Goal: Navigation & Orientation: Go to known website

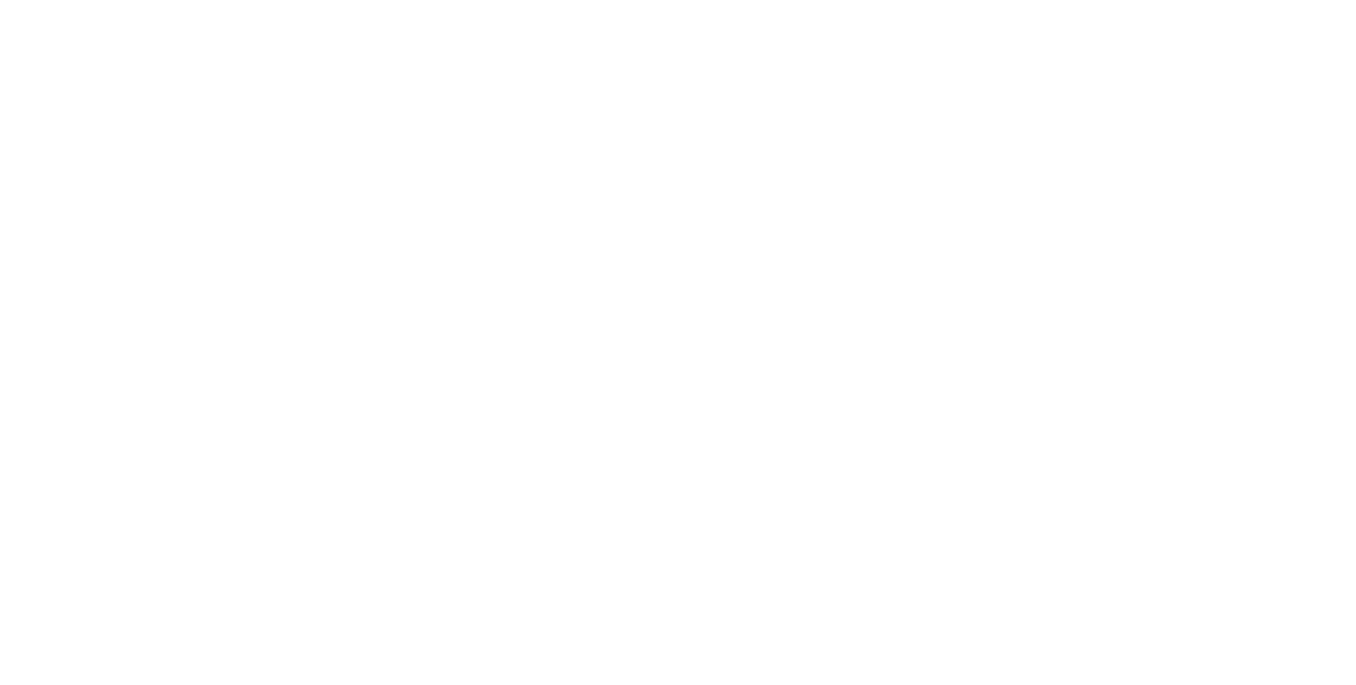
click at [293, 70] on body at bounding box center [678, 342] width 1356 height 685
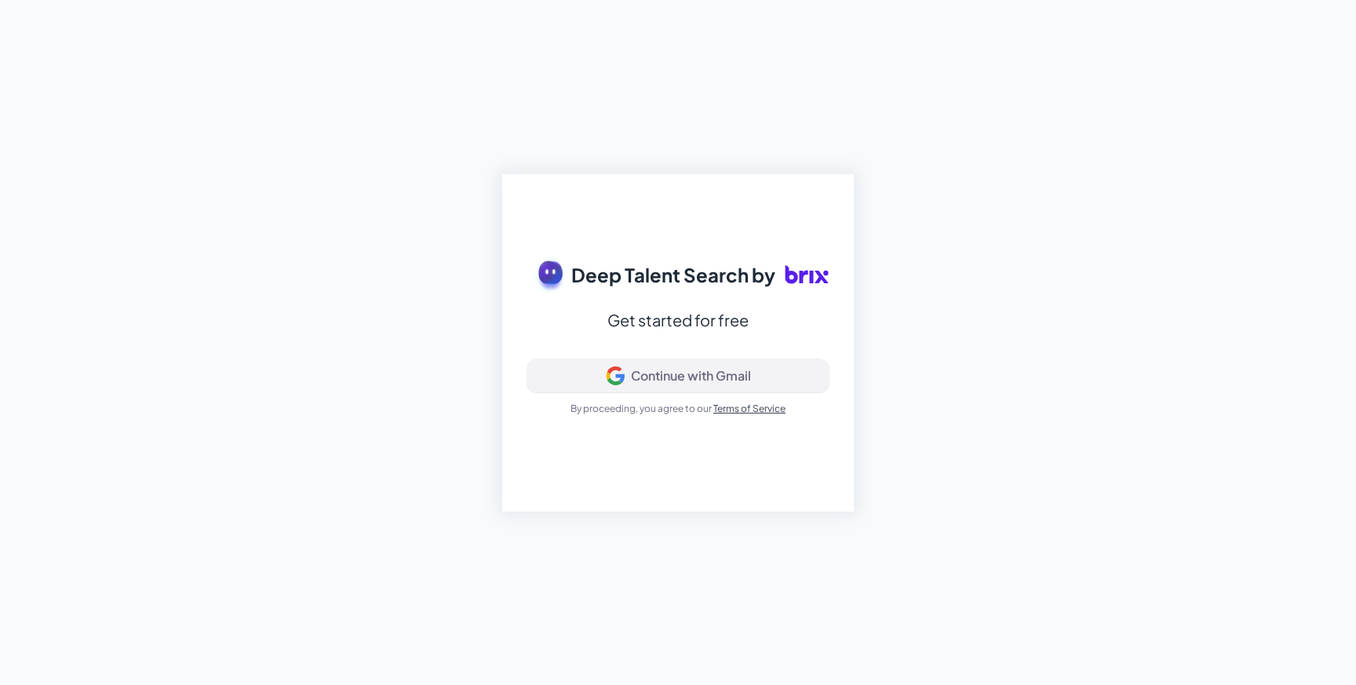
click at [677, 381] on div "Continue with Gmail" at bounding box center [691, 376] width 120 height 16
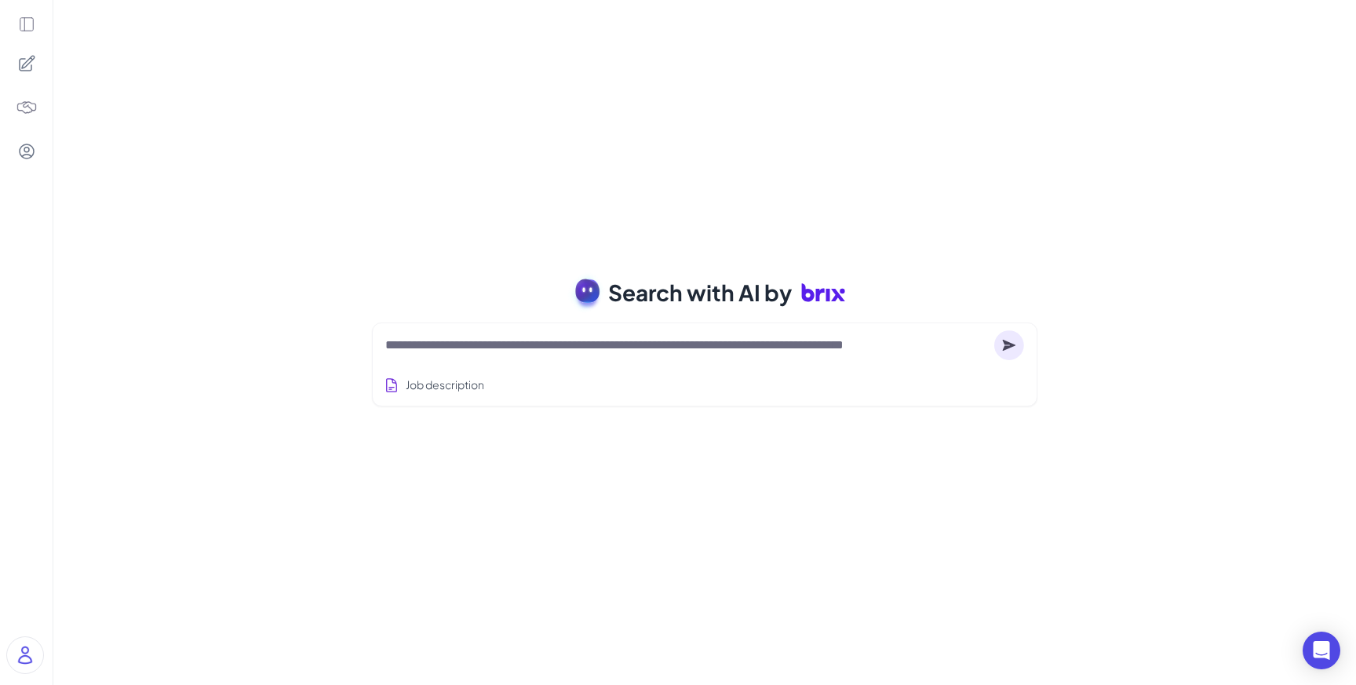
click at [27, 20] on icon at bounding box center [26, 24] width 17 height 17
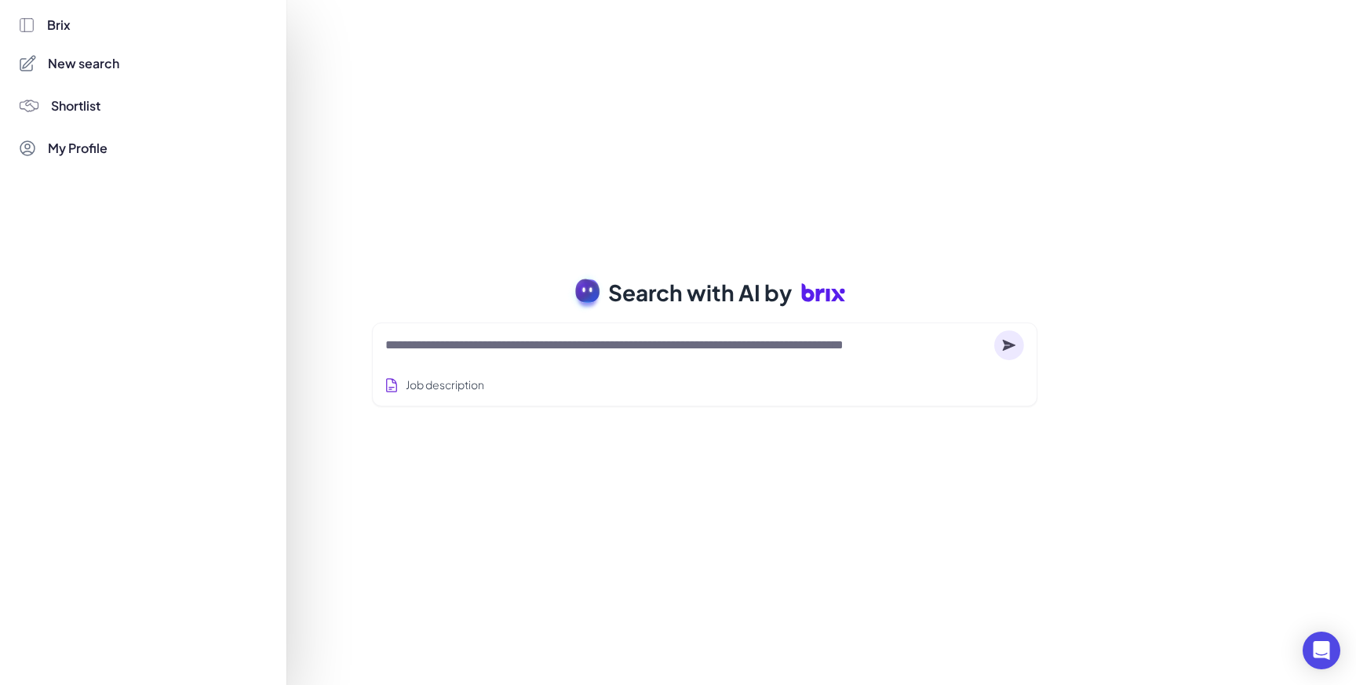
click at [486, 171] on div at bounding box center [678, 342] width 1356 height 685
